Goal: Find specific page/section: Find specific page/section

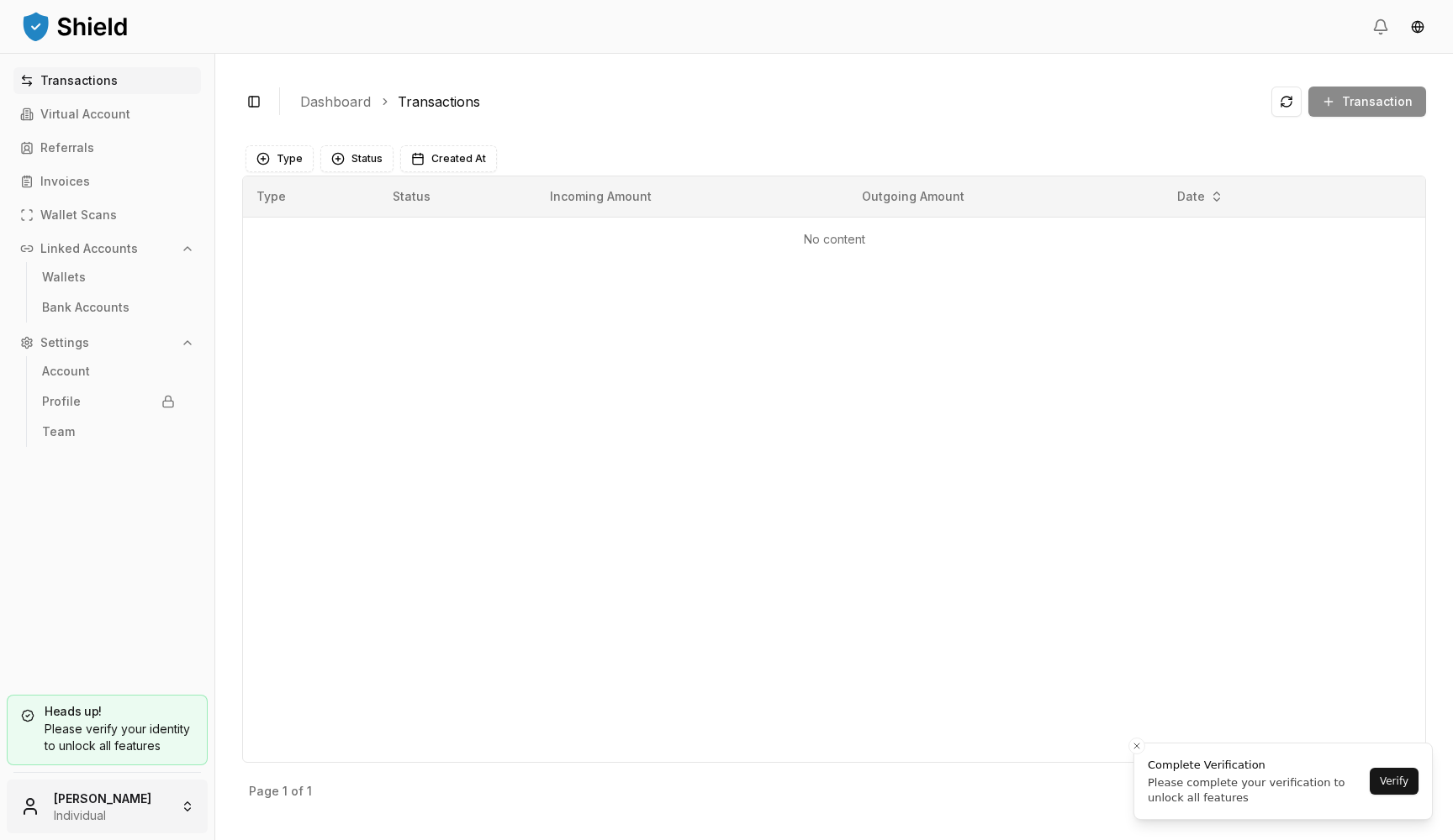
click at [66, 798] on html "Transactions Virtual Account Referrals Invoices Wallet Scans Linked Accounts Wa…" at bounding box center [726, 420] width 1453 height 840
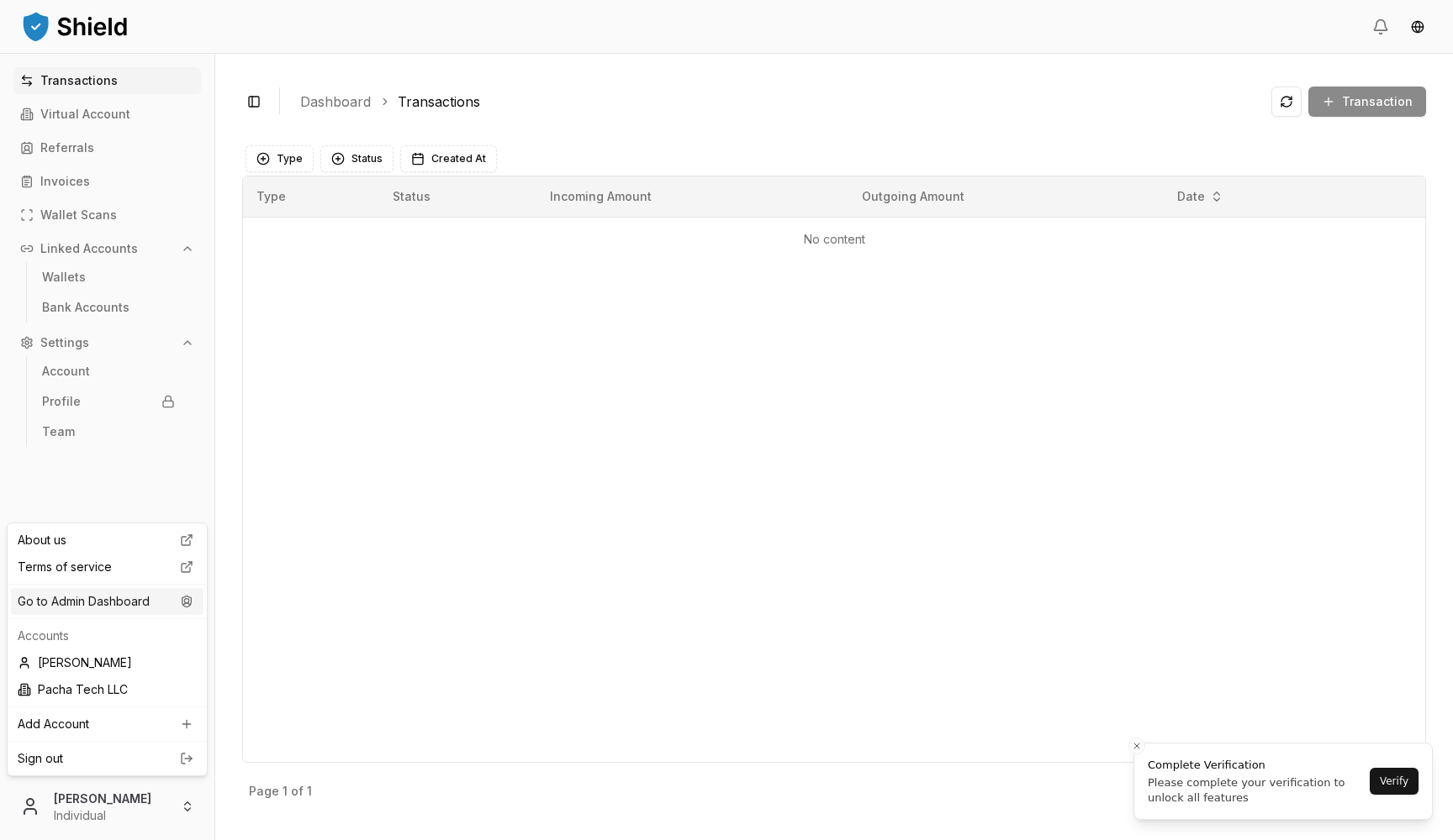
click at [159, 598] on div "Go to Admin Dashboard" at bounding box center [107, 602] width 192 height 27
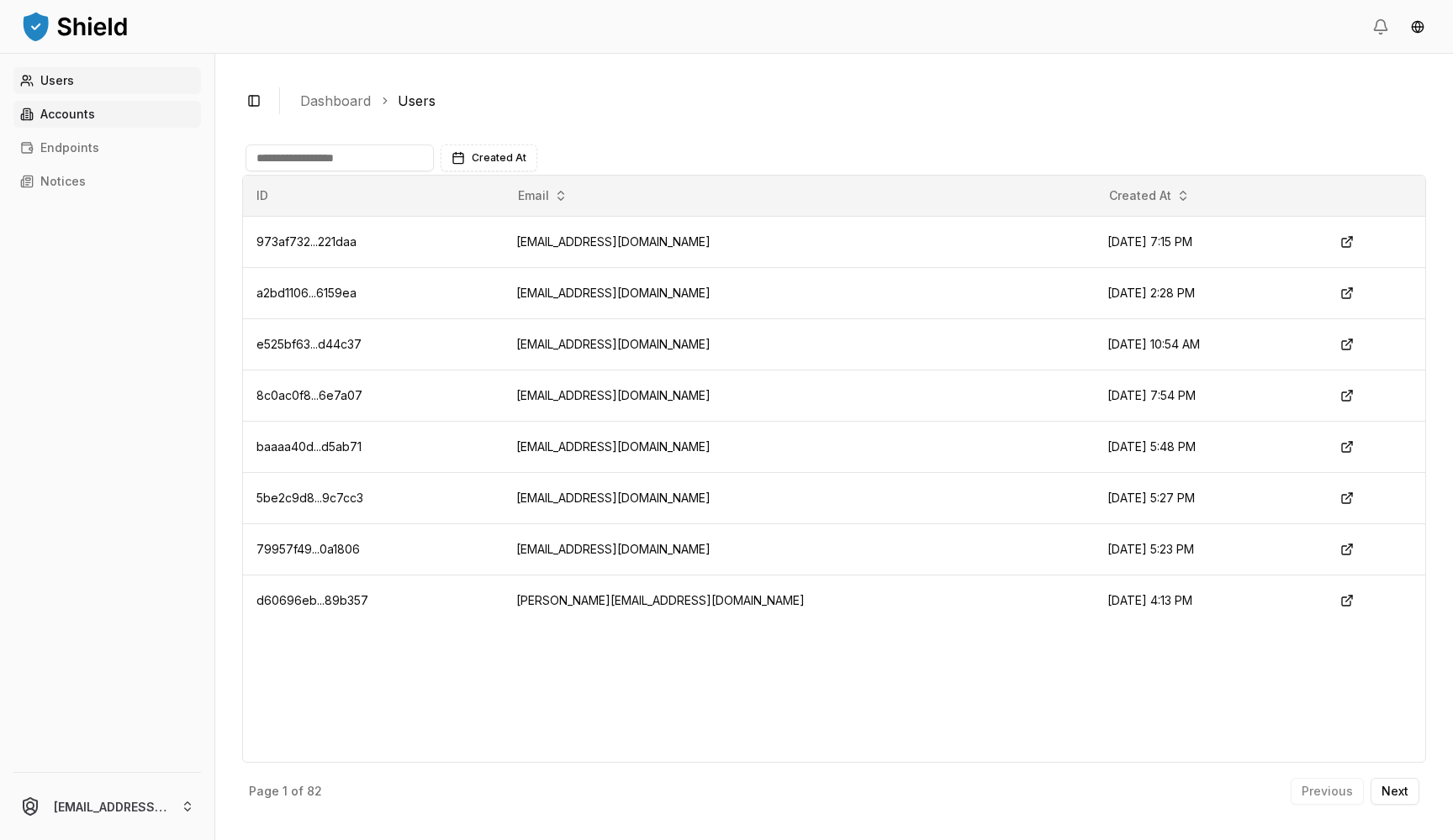
click at [126, 118] on link "Accounts" at bounding box center [107, 114] width 187 height 27
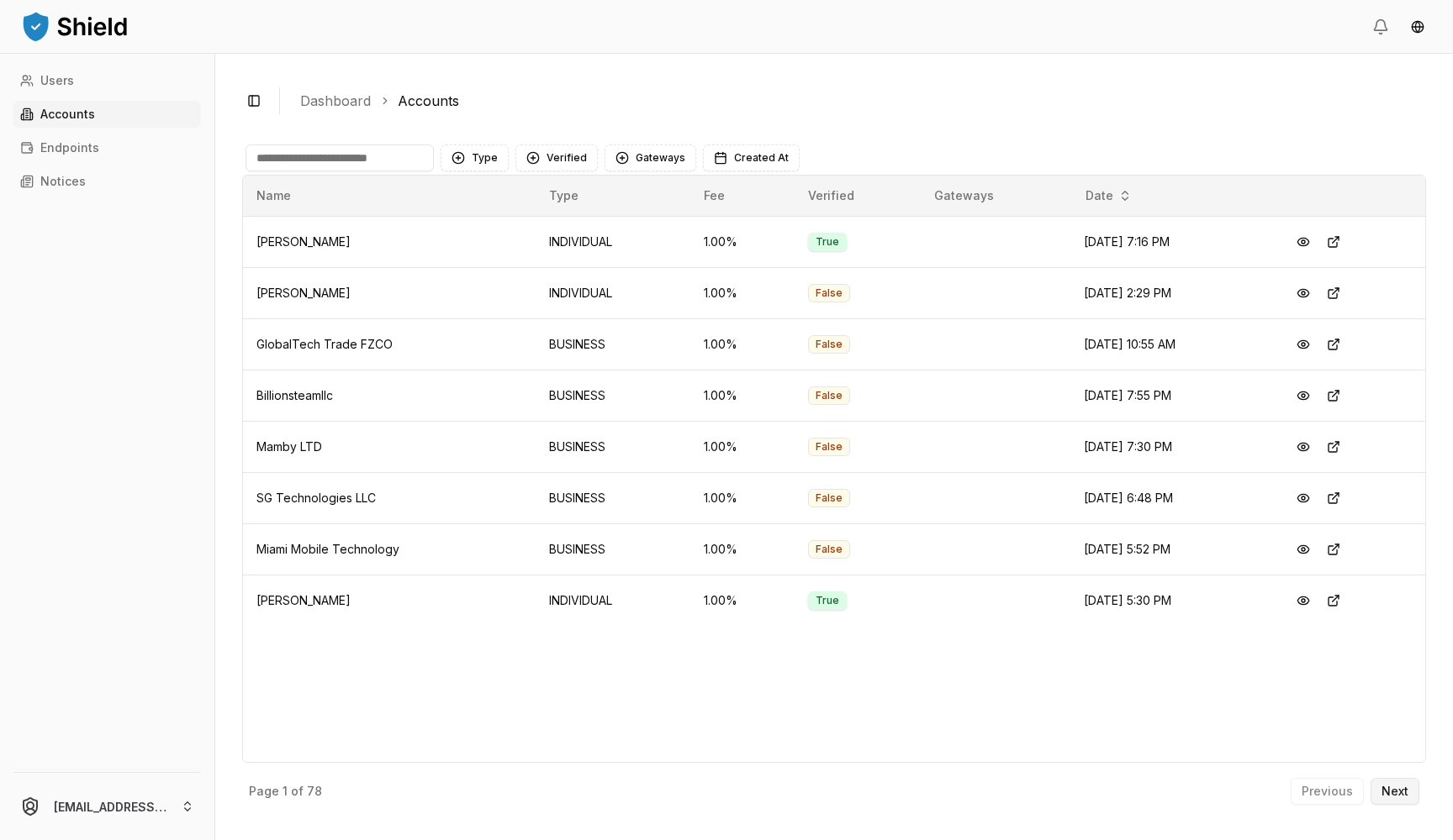
click at [1397, 793] on p "Next" at bounding box center [1395, 792] width 27 height 12
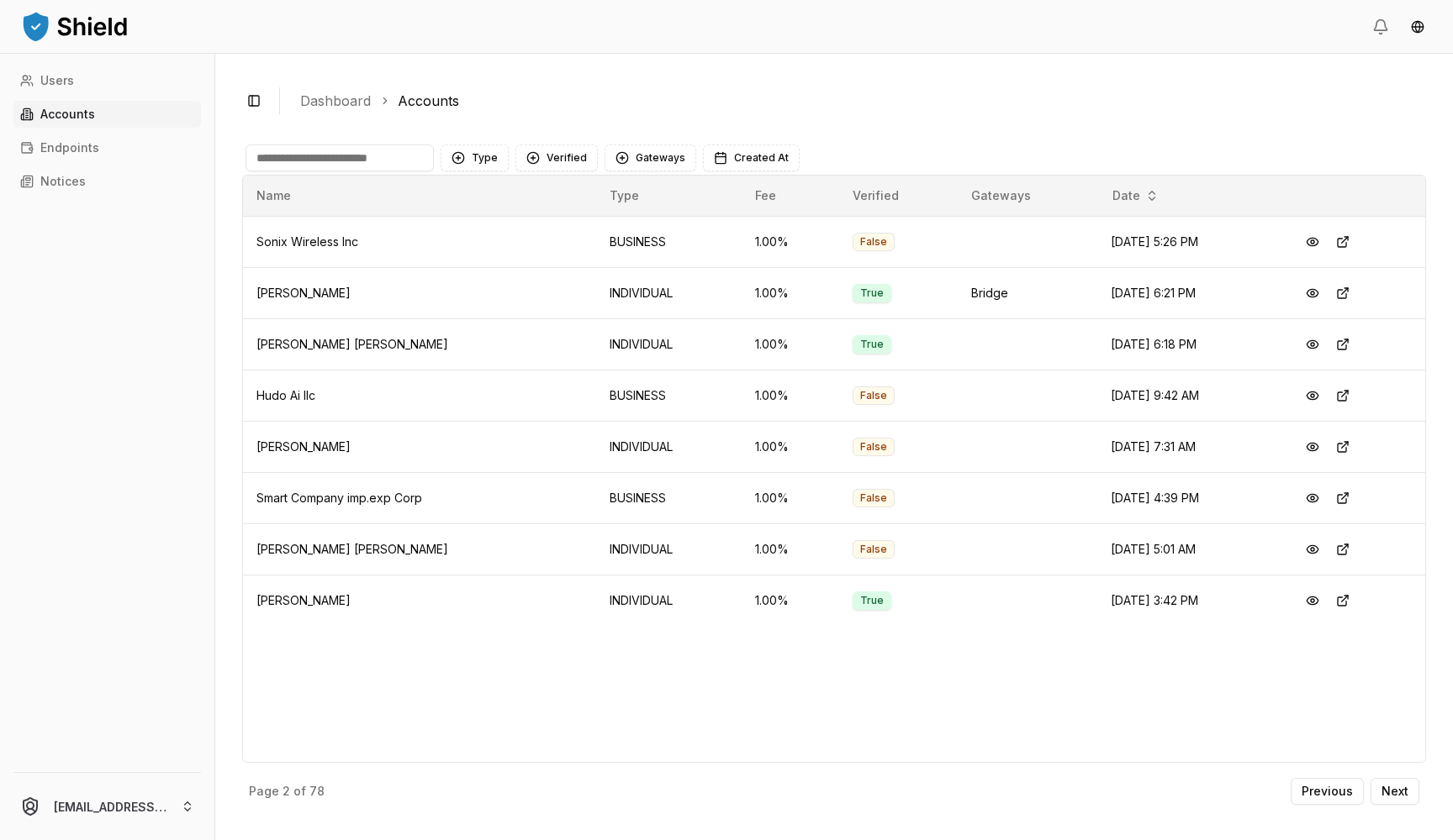
click at [114, 101] on link "Accounts" at bounding box center [107, 114] width 187 height 27
